Goal: Book appointment/travel/reservation

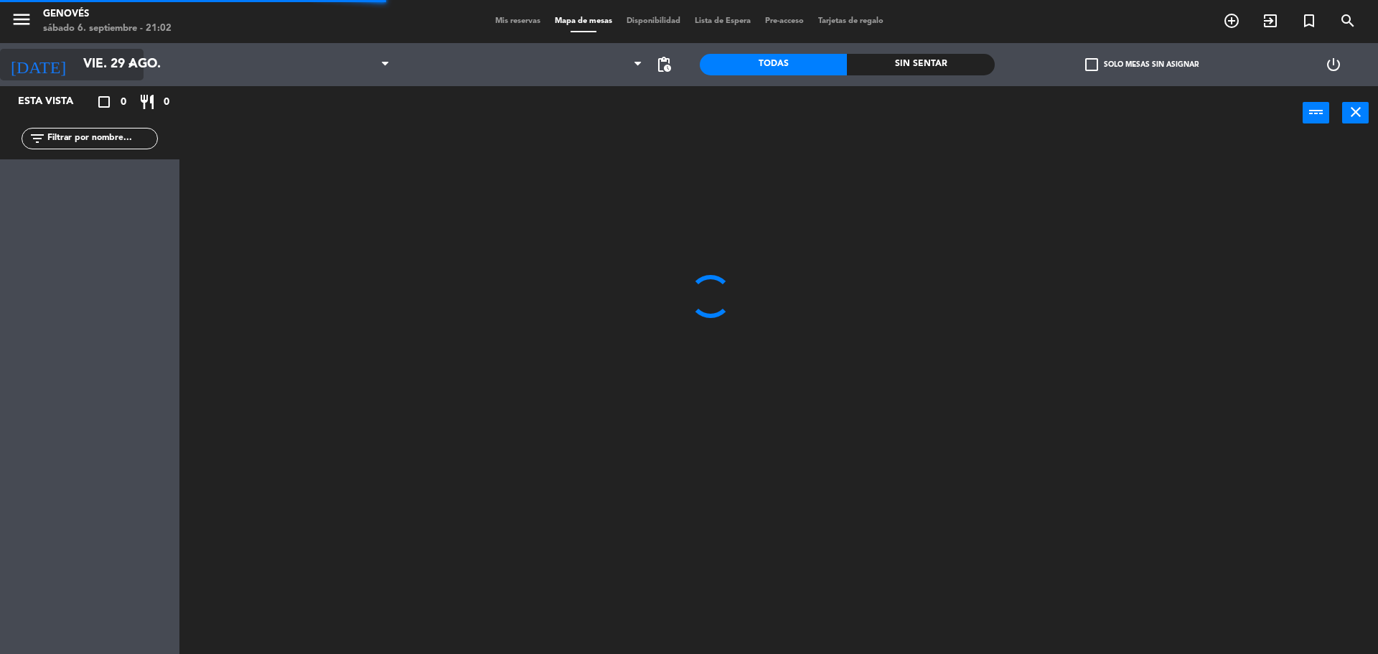
click at [76, 64] on input "vie. 29 ago." at bounding box center [159, 64] width 167 height 29
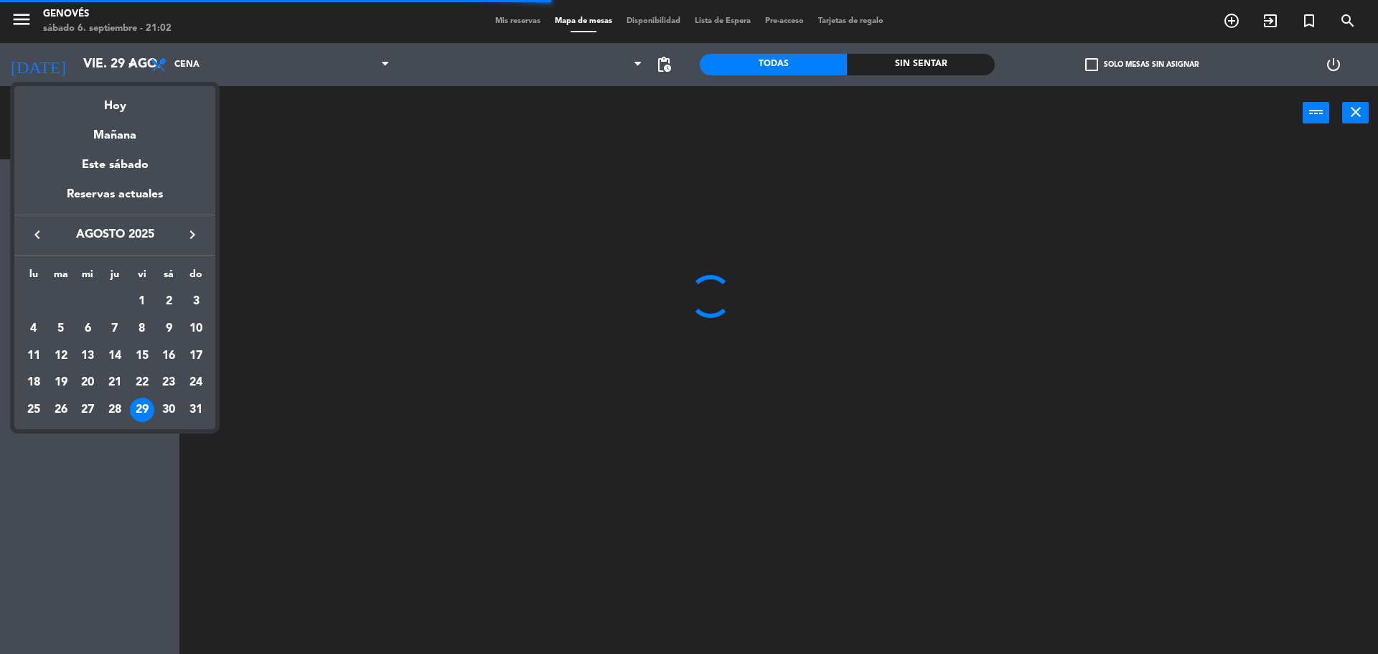
click at [108, 120] on div "Mañana" at bounding box center [114, 130] width 201 height 29
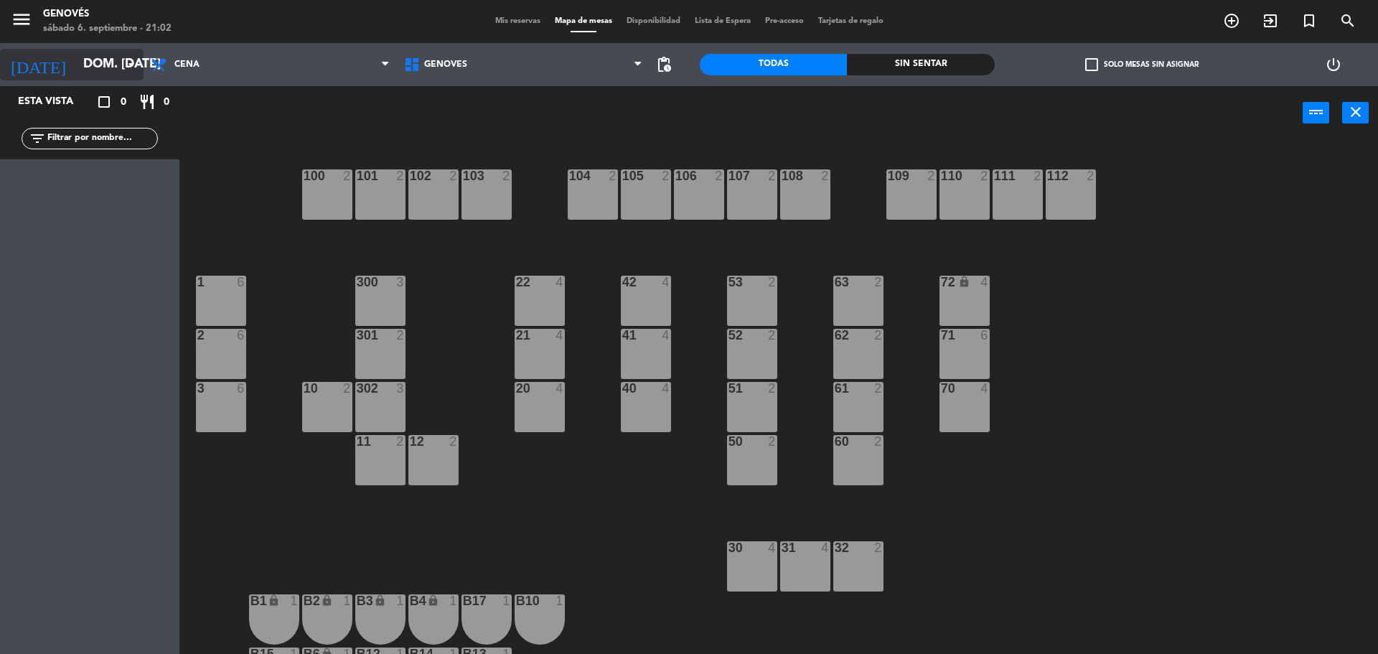
click at [118, 60] on input "dom. [DATE]" at bounding box center [159, 64] width 167 height 29
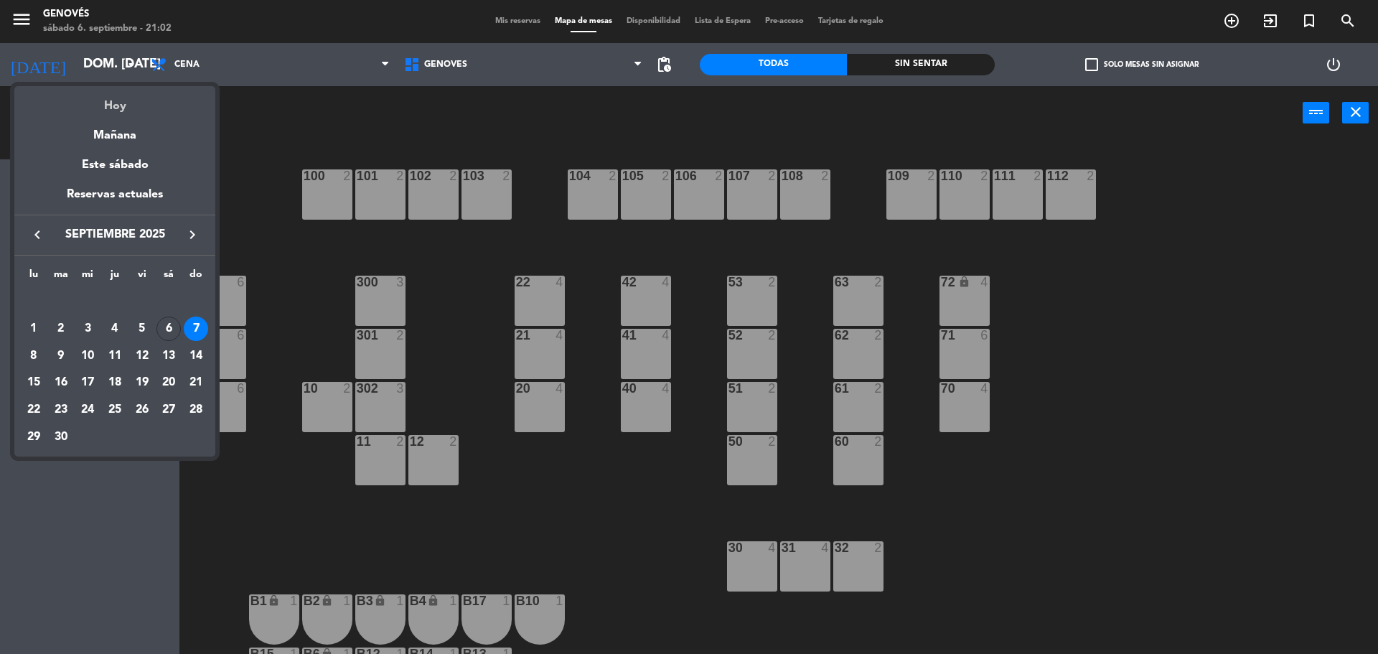
click at [104, 110] on div "Hoy" at bounding box center [114, 100] width 201 height 29
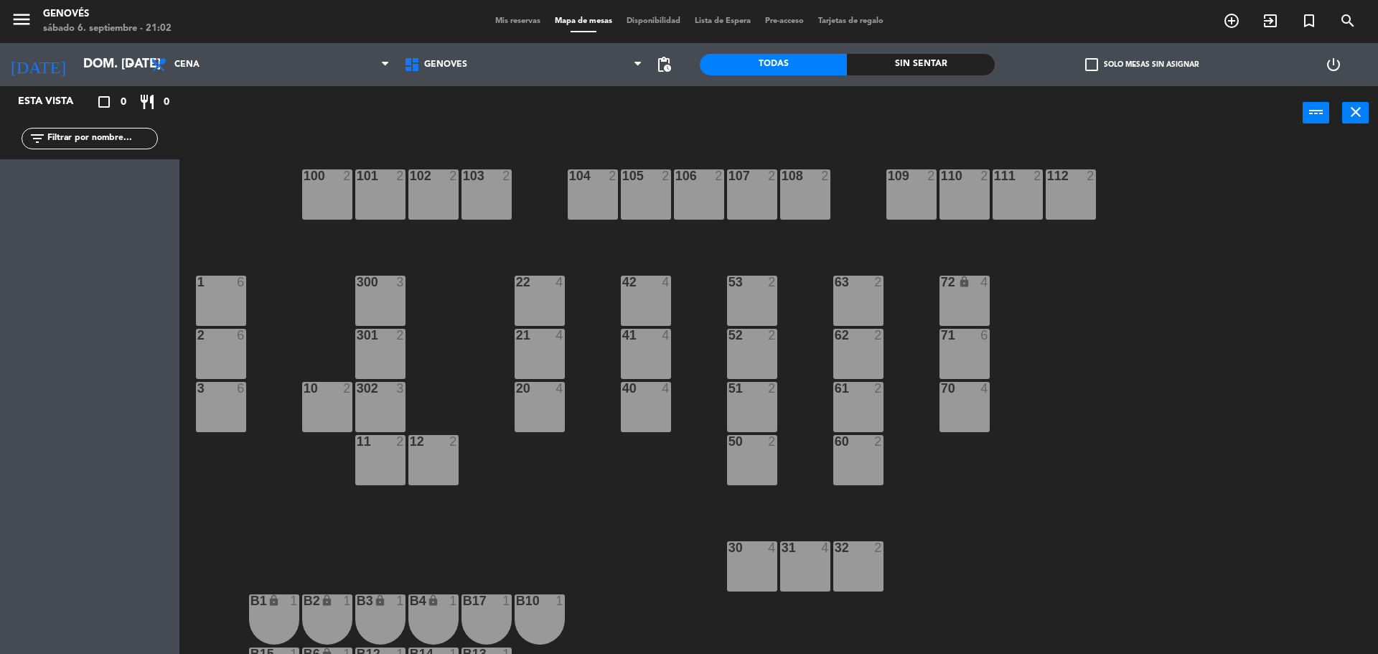
type input "sáb. [DATE]"
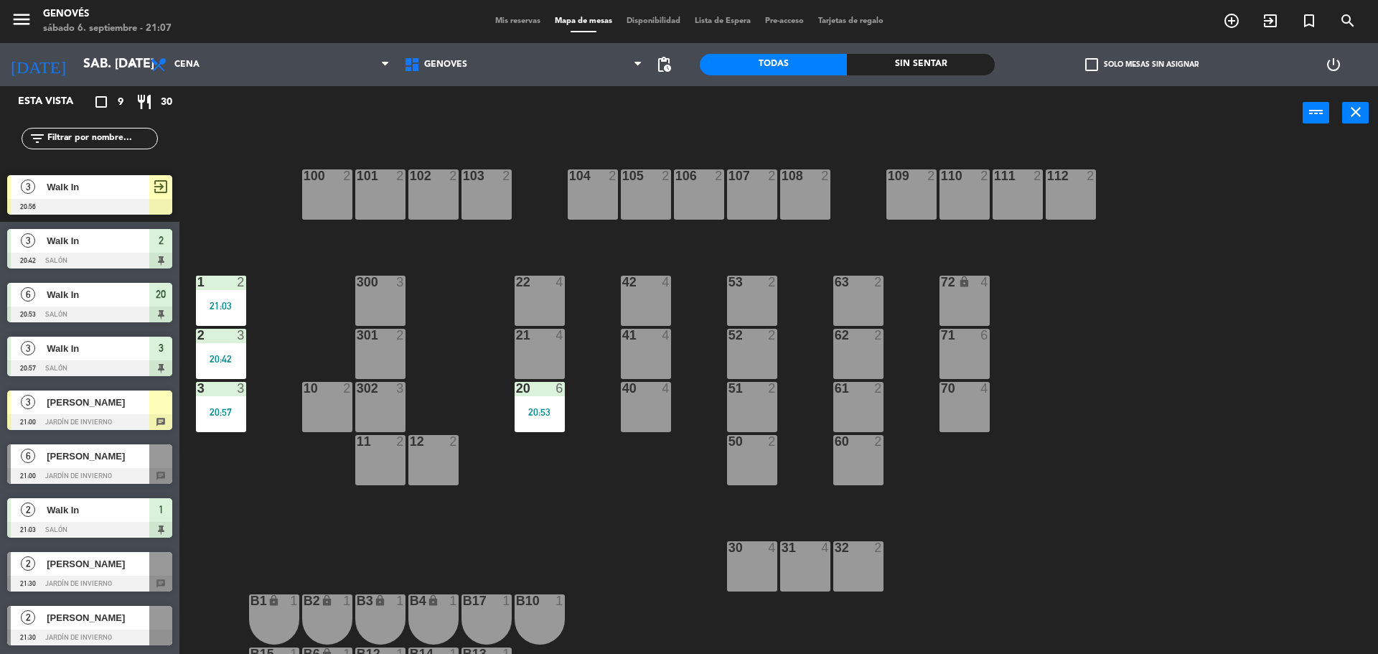
scroll to position [29, 0]
click at [255, 209] on div "100 2 101 2 102 2 103 2 104 2 105 2 106 2 107 2 108 2 109 2 110 2 111 2 112 2 1…" at bounding box center [785, 401] width 1185 height 514
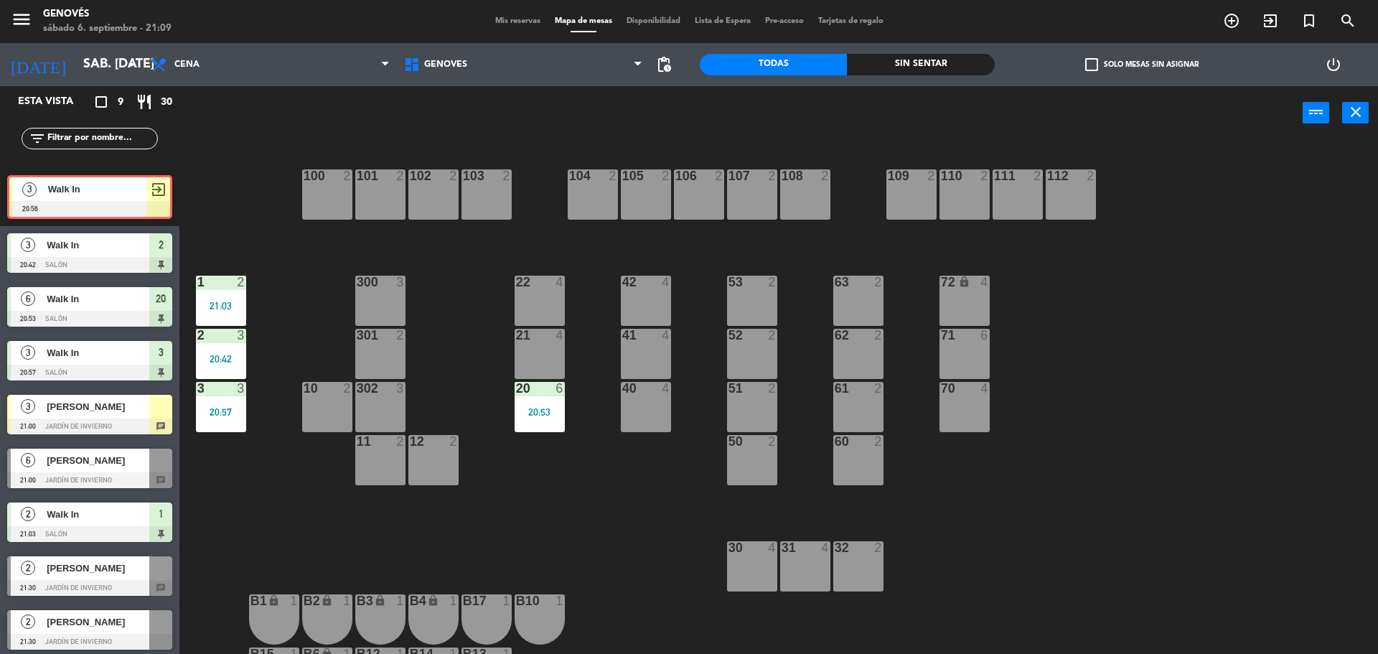
click at [98, 188] on div "3 Walk In 20:56 exit_to_app 3 Walk In 20:56 exit_to_app" at bounding box center [89, 197] width 179 height 58
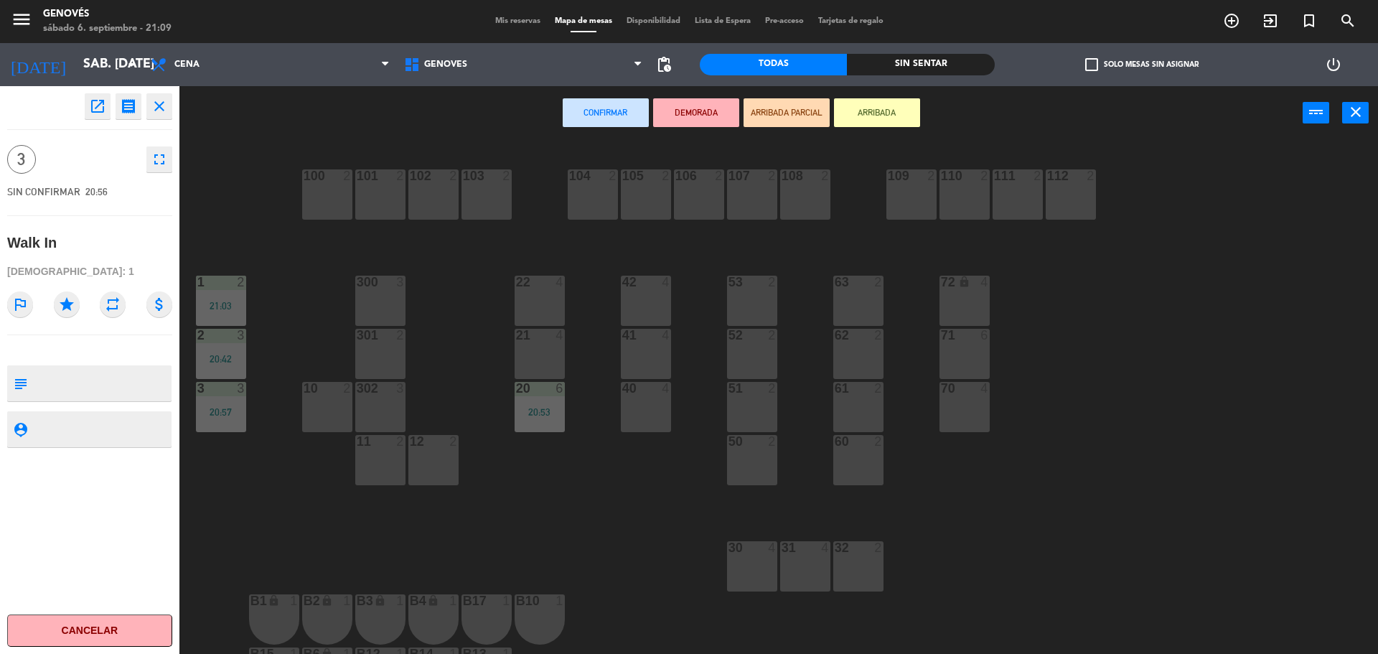
click at [182, 177] on div "open_in_new receipt 8:56 PM sáb., [DATE] 3 personas Walk In close 3 fullscreen …" at bounding box center [89, 370] width 201 height 568
drag, startPoint x: 347, startPoint y: 236, endPoint x: 329, endPoint y: 237, distance: 18.0
click at [347, 237] on div "100 2 101 2 102 2 103 2 104 2 105 2 106 2 107 2 108 2 109 2 110 2 111 2 112 2 1…" at bounding box center [785, 401] width 1185 height 514
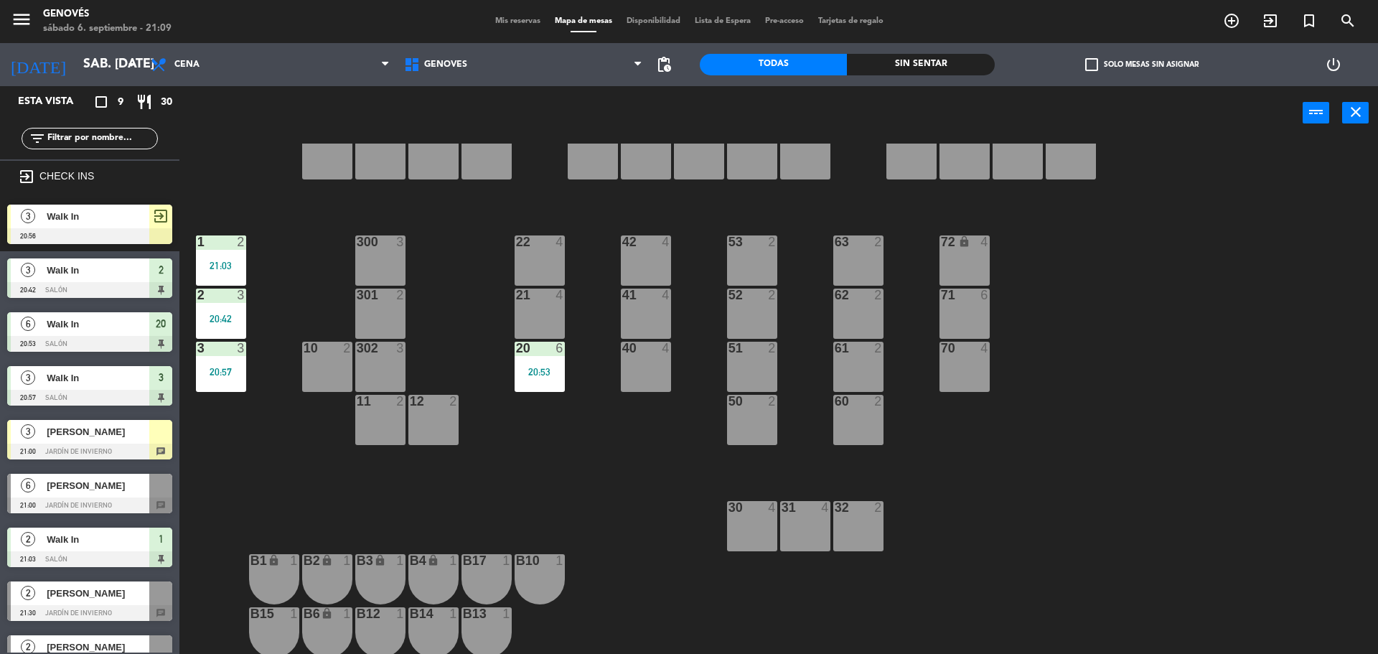
scroll to position [0, 0]
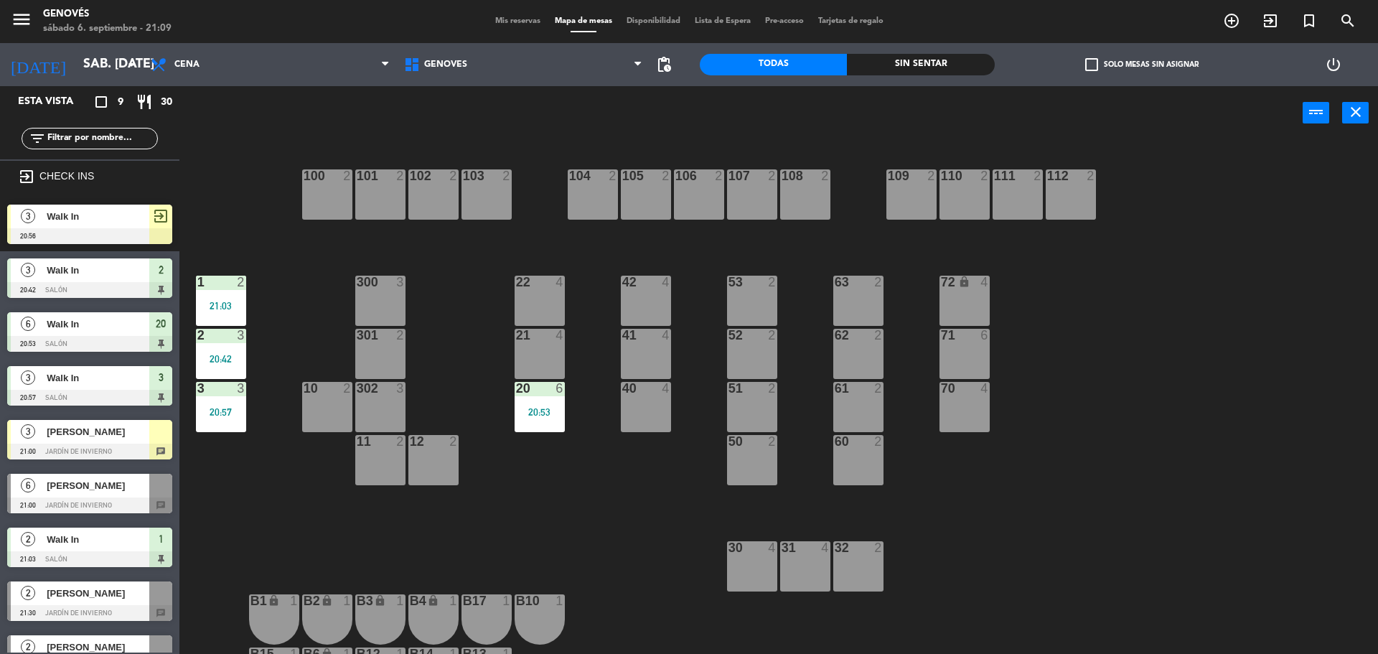
click at [95, 444] on div at bounding box center [89, 452] width 165 height 16
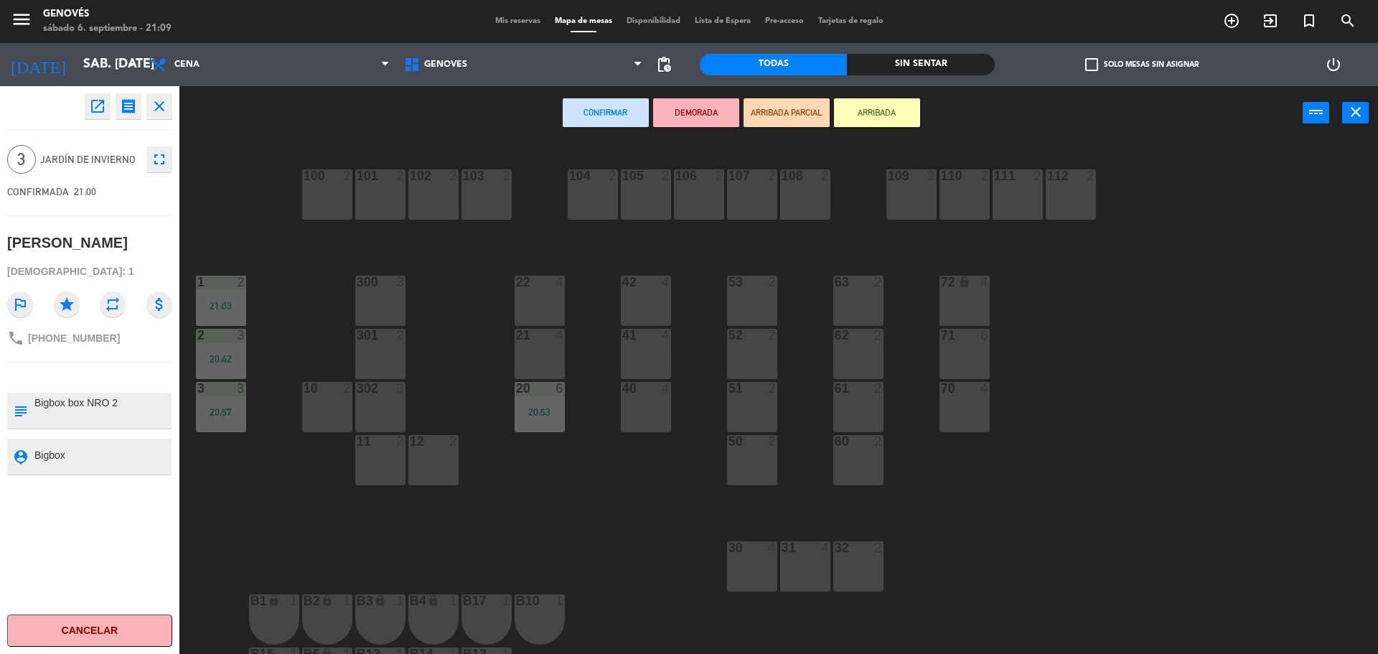
click at [331, 315] on div "100 2 101 2 102 2 103 2 104 2 105 2 106 2 107 2 108 2 109 2 110 2 111 2 112 2 1…" at bounding box center [785, 401] width 1185 height 514
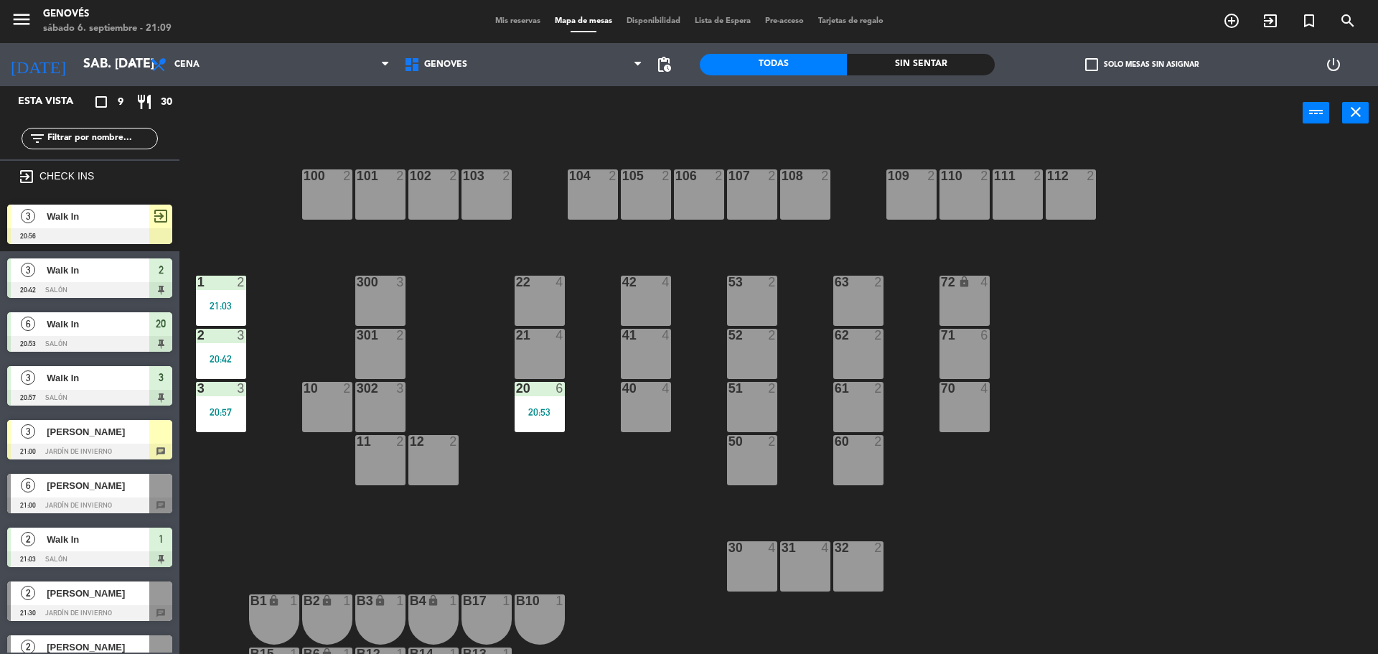
click at [233, 354] on div "20:42" at bounding box center [221, 359] width 50 height 10
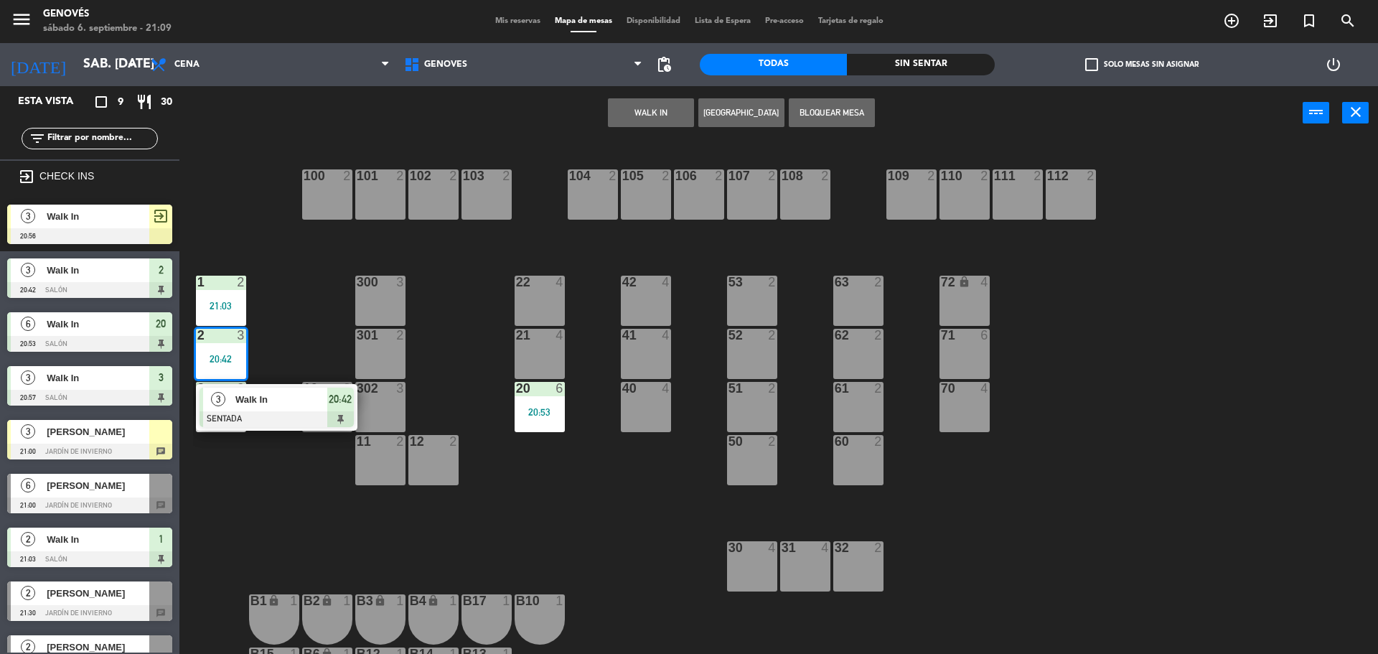
click at [281, 414] on div at bounding box center [277, 419] width 154 height 16
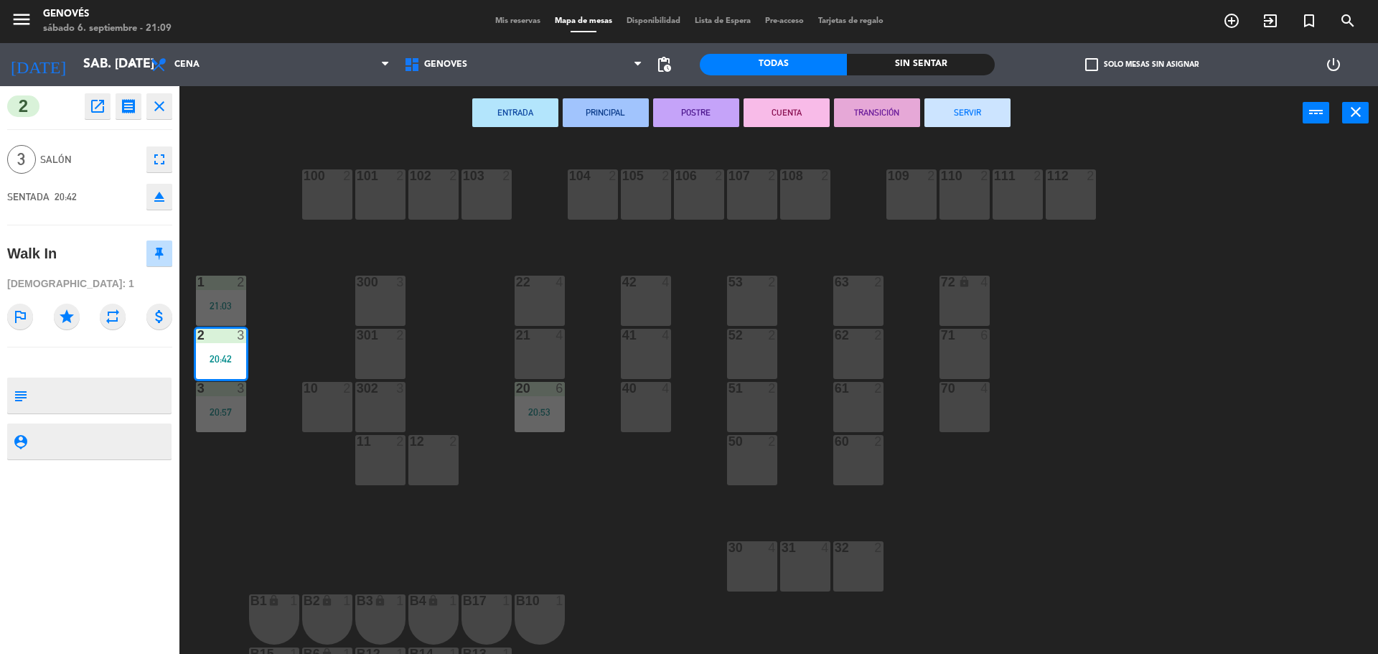
click at [314, 289] on div "100 2 101 2 102 2 103 2 104 2 105 2 106 2 107 2 108 2 109 2 110 2 111 2 112 2 1…" at bounding box center [785, 401] width 1185 height 514
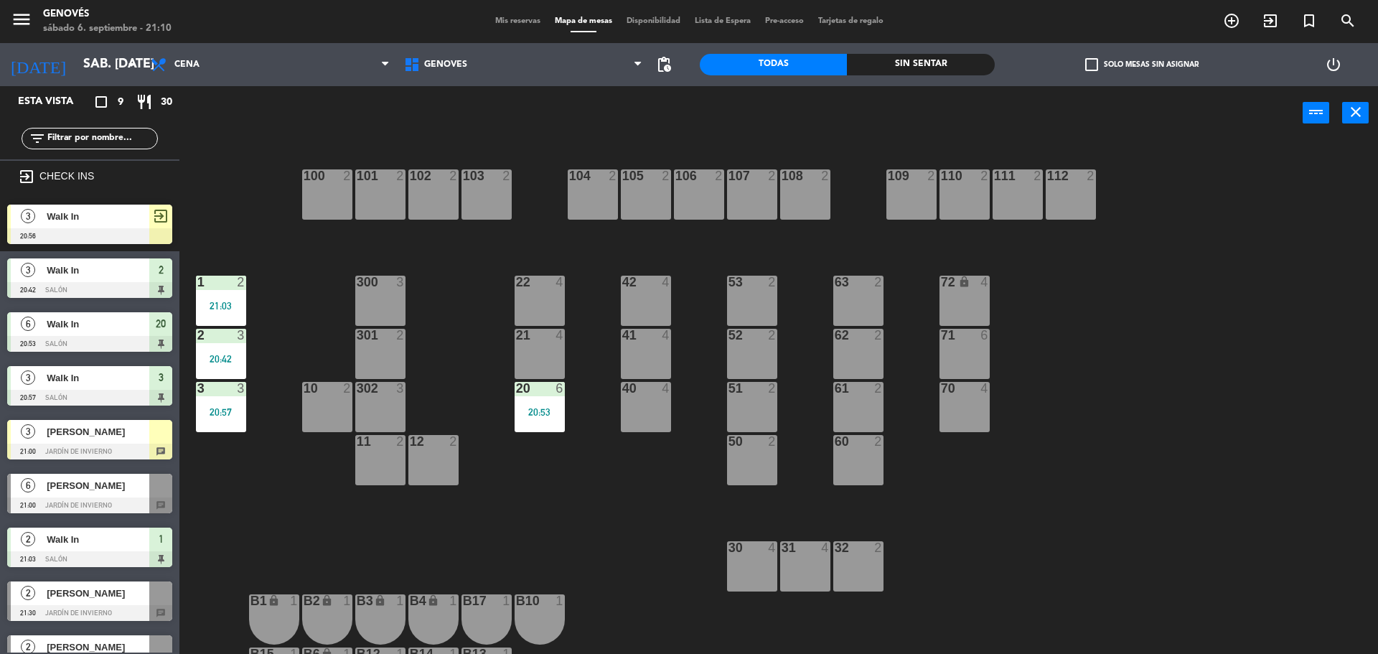
click at [251, 146] on div "100 2 101 2 102 2 103 2 104 2 105 2 106 2 107 2 108 2 109 2 110 2 111 2 112 2 1…" at bounding box center [785, 401] width 1185 height 514
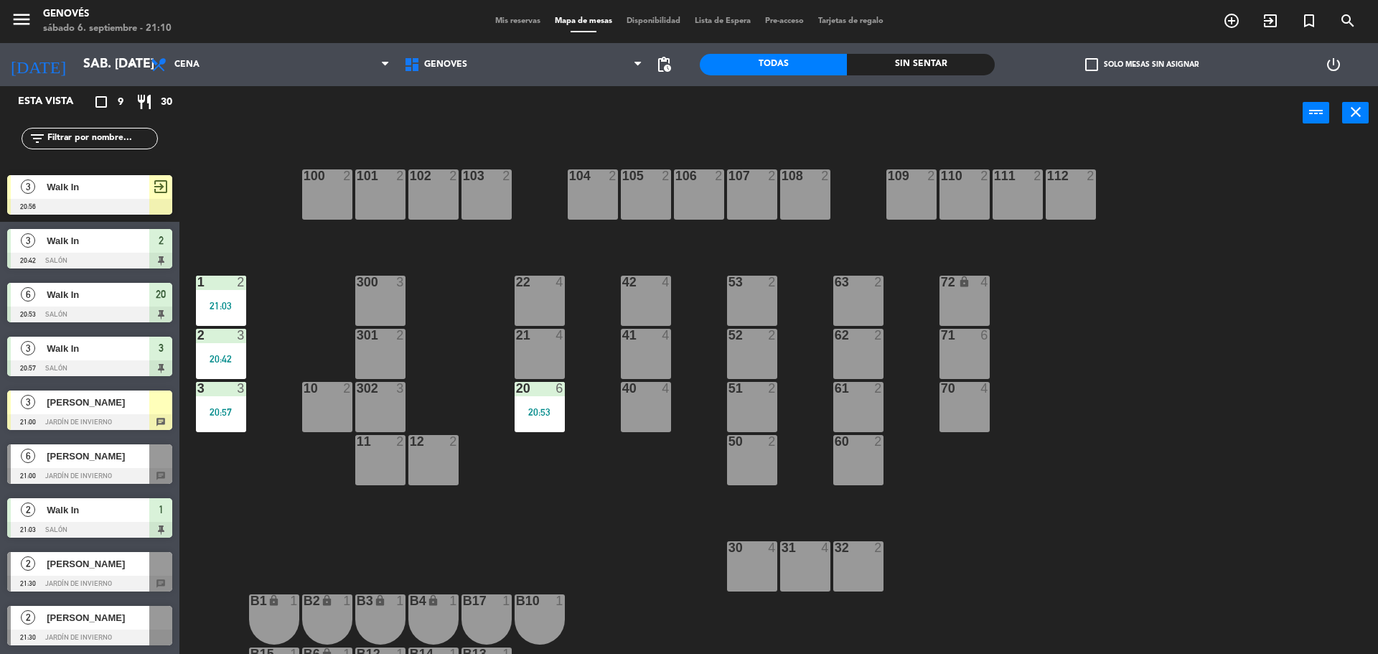
click at [117, 576] on div at bounding box center [89, 584] width 165 height 16
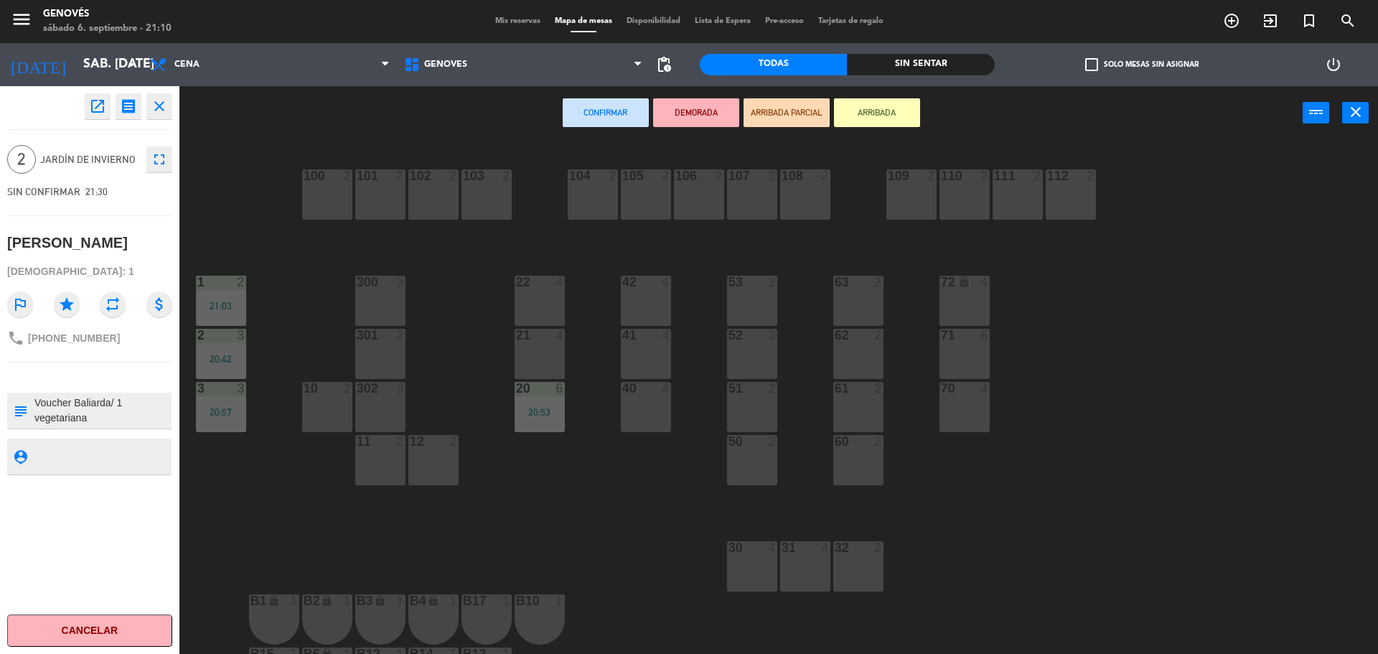
click at [288, 497] on div "100 2 101 2 102 2 103 2 104 2 105 2 106 2 107 2 108 2 109 2 110 2 111 2 112 2 1…" at bounding box center [785, 401] width 1185 height 514
